Goal: Go to known website: Access a specific website the user already knows

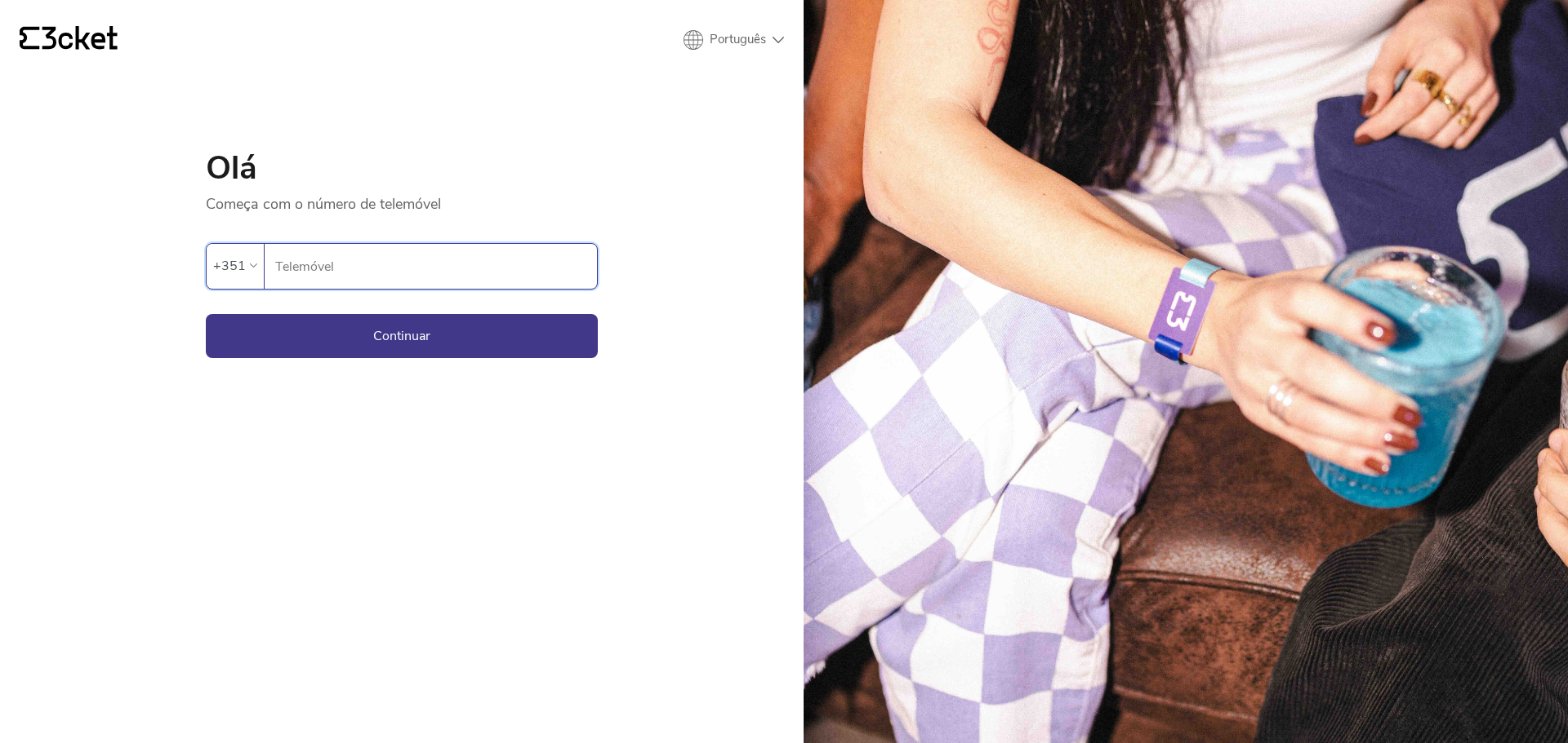
click at [379, 277] on input "Telemóvel" at bounding box center [436, 266] width 322 height 45
type input "937416084"
click at [378, 332] on button "Continuar" at bounding box center [401, 336] width 392 height 44
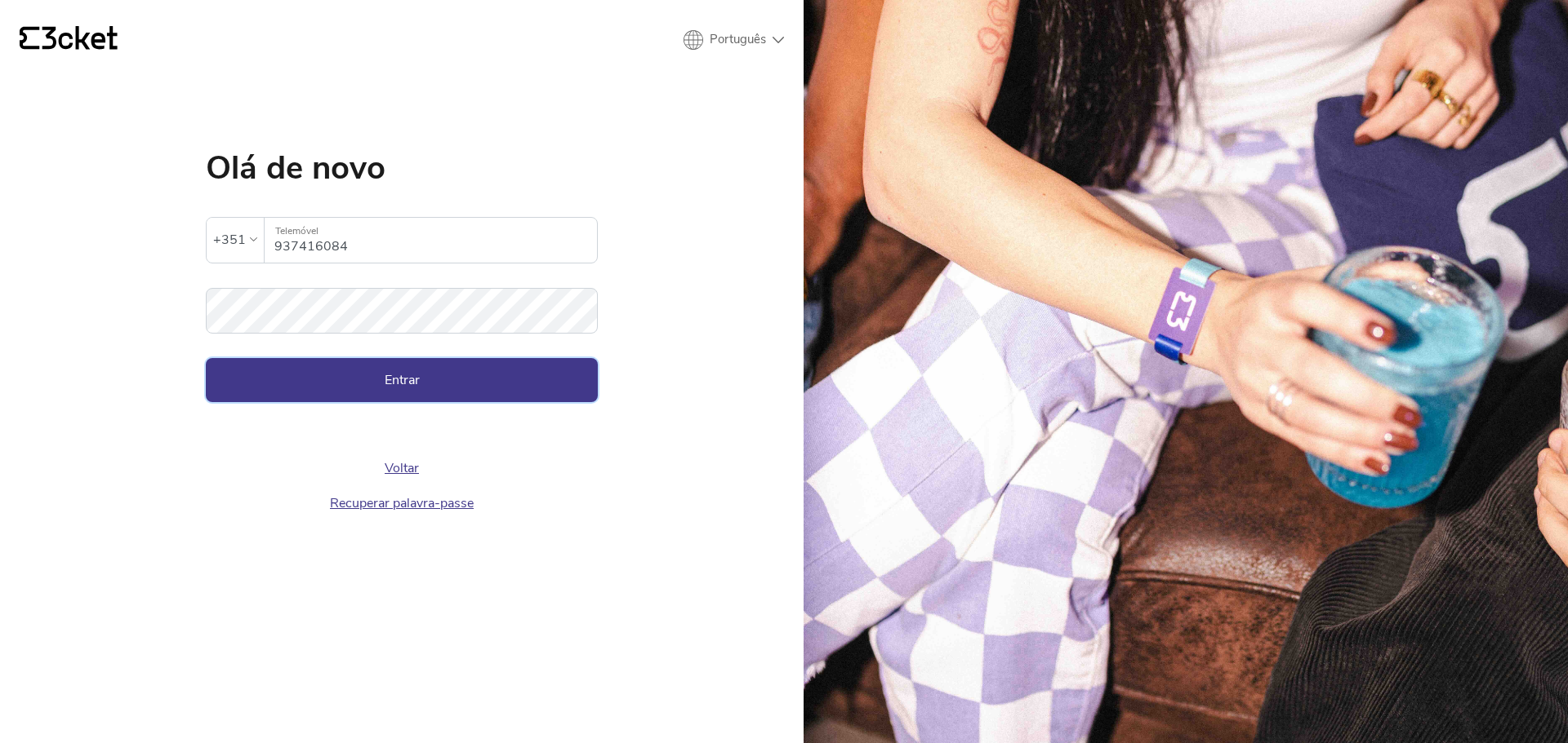
click at [403, 383] on button "Entrar" at bounding box center [401, 380] width 392 height 44
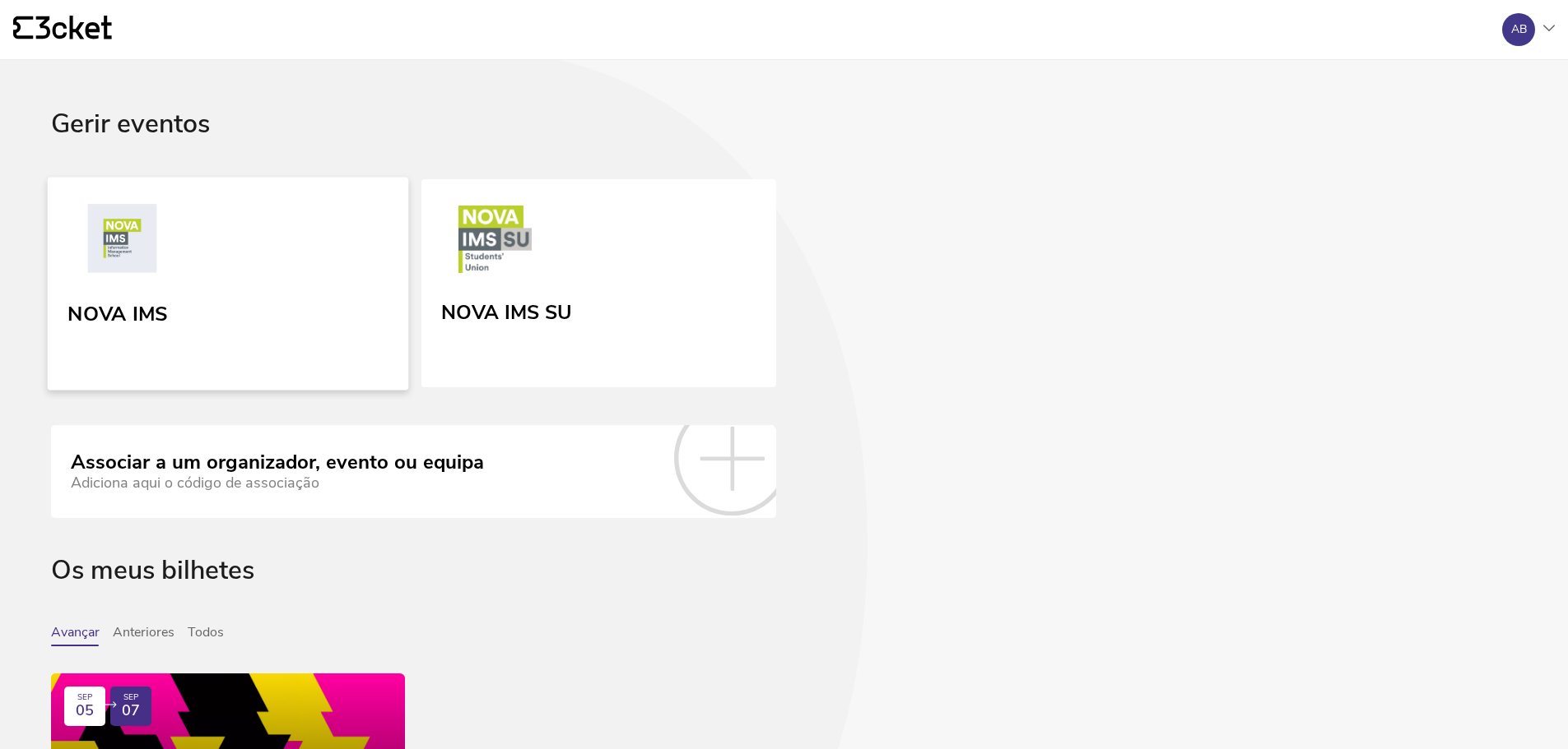
click at [114, 314] on div "NOVA IMS" at bounding box center [117, 310] width 100 height 30
